Goal: Find specific page/section: Find specific page/section

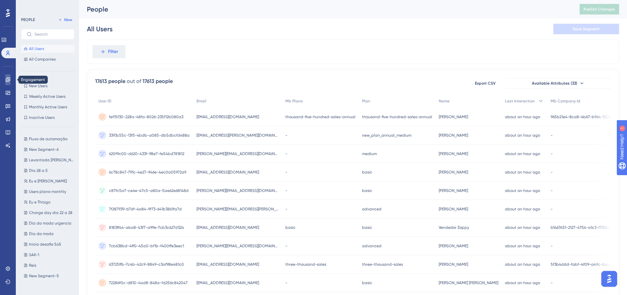
click at [5, 79] on link at bounding box center [7, 79] width 5 height 11
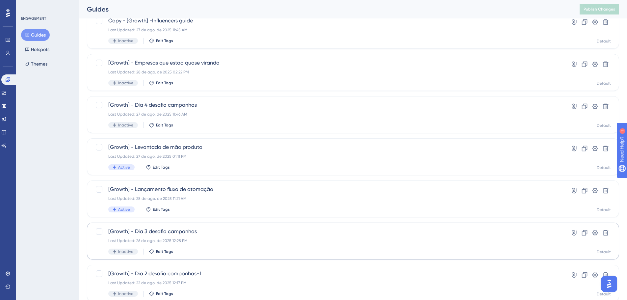
scroll to position [211, 0]
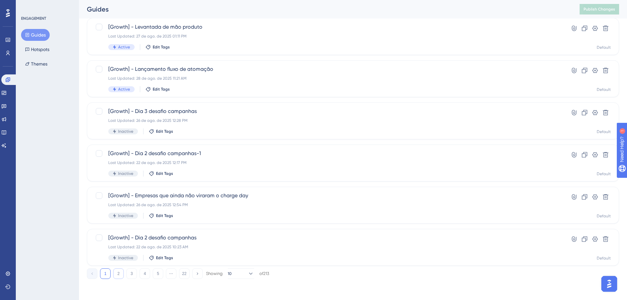
click at [119, 275] on button "2" at bounding box center [118, 273] width 11 height 11
click at [131, 273] on button "3" at bounding box center [131, 273] width 11 height 11
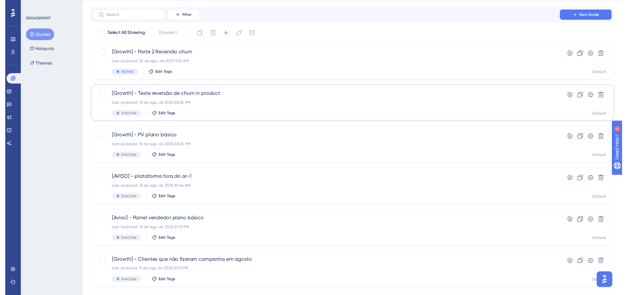
scroll to position [0, 0]
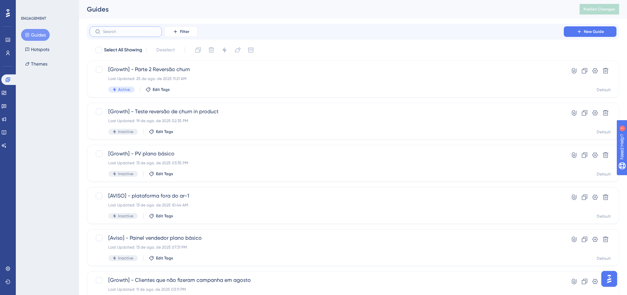
click at [124, 33] on input "text" at bounding box center [129, 31] width 53 height 5
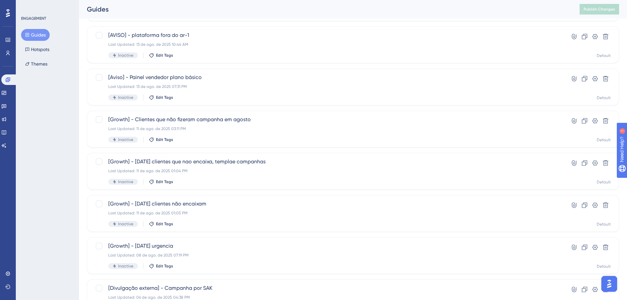
scroll to position [211, 0]
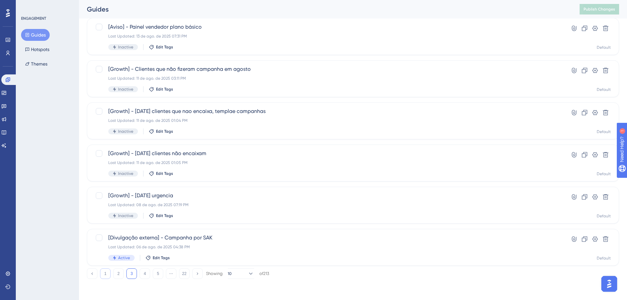
click at [109, 271] on button "1" at bounding box center [105, 273] width 11 height 11
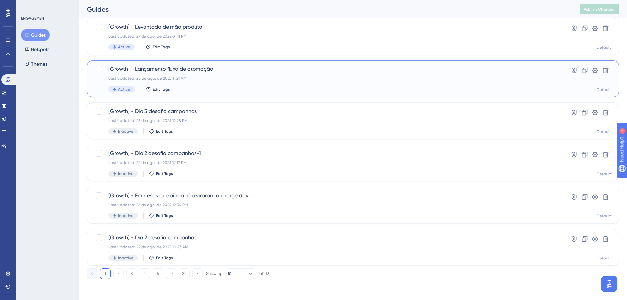
click at [234, 91] on div "Active Edit Tags" at bounding box center [326, 89] width 436 height 6
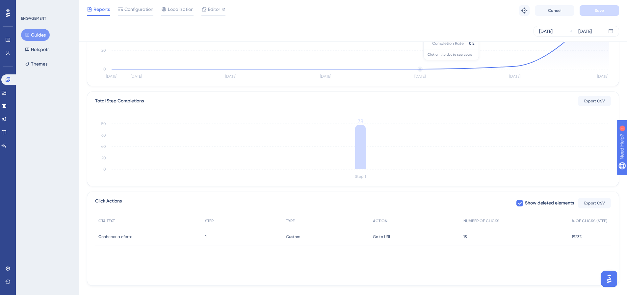
scroll to position [122, 0]
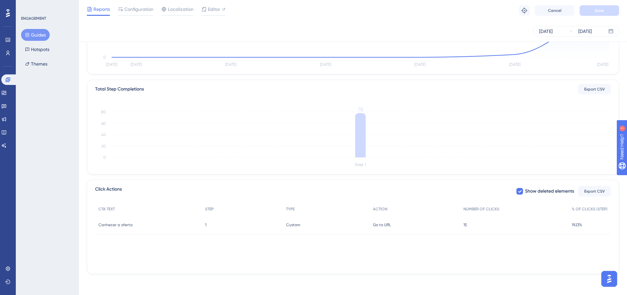
click at [467, 225] on div "15 15" at bounding box center [514, 224] width 108 height 18
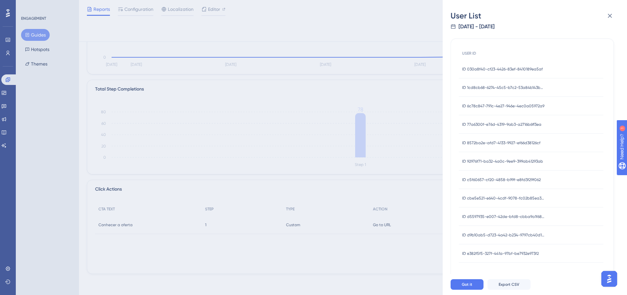
scroll to position [0, 0]
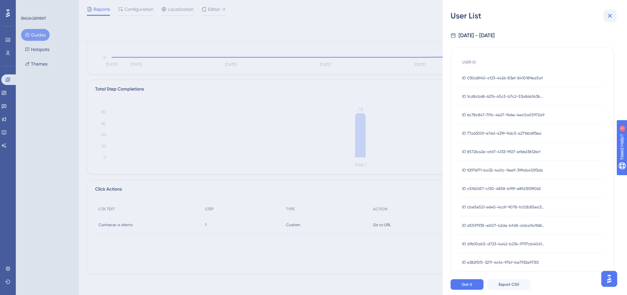
click at [612, 15] on icon at bounding box center [610, 16] width 8 height 8
